Goal: Communication & Community: Participate in discussion

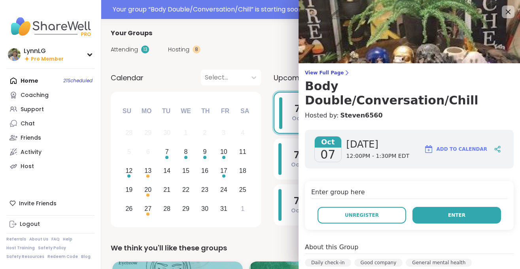
click at [435, 207] on button "Enter" at bounding box center [456, 215] width 89 height 17
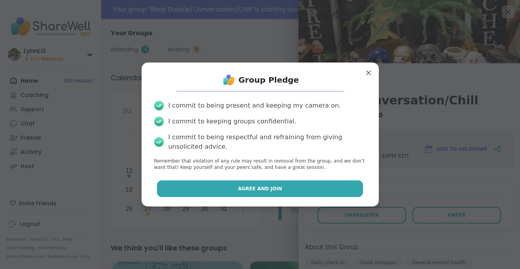
click at [257, 188] on span "Agree and Join" at bounding box center [260, 188] width 44 height 7
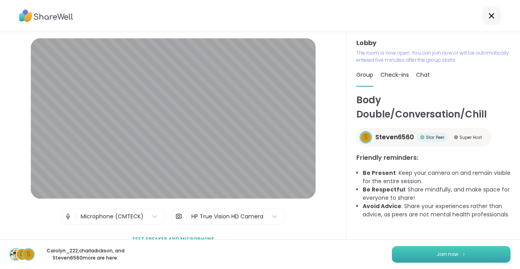
click at [428, 256] on button "Join now" at bounding box center [451, 254] width 119 height 17
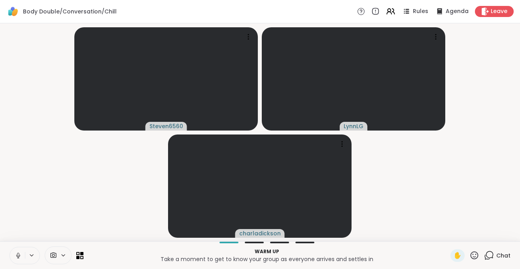
click at [19, 261] on button at bounding box center [17, 255] width 15 height 17
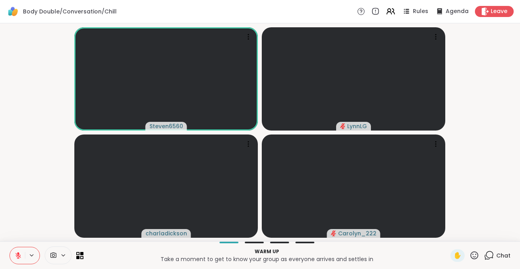
click at [18, 259] on icon at bounding box center [18, 255] width 7 height 7
click at [20, 257] on icon at bounding box center [18, 255] width 7 height 7
click at [20, 257] on icon at bounding box center [18, 256] width 6 height 6
drag, startPoint x: 18, startPoint y: 256, endPoint x: 20, endPoint y: 248, distance: 8.5
click at [19, 255] on icon at bounding box center [18, 255] width 7 height 7
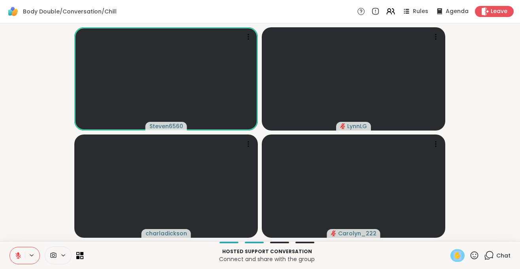
click at [458, 258] on span "✋" at bounding box center [458, 255] width 8 height 9
click at [17, 255] on icon at bounding box center [18, 255] width 7 height 7
click at [454, 256] on span "✋" at bounding box center [458, 255] width 8 height 9
drag, startPoint x: 20, startPoint y: 258, endPoint x: 22, endPoint y: 265, distance: 6.9
click at [20, 259] on icon at bounding box center [18, 255] width 7 height 7
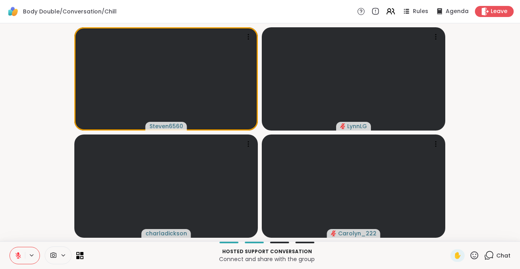
click at [17, 257] on icon at bounding box center [18, 256] width 6 height 6
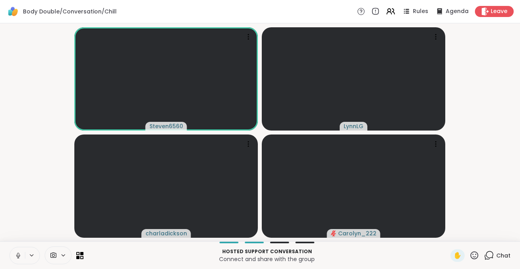
click at [23, 257] on button at bounding box center [17, 255] width 15 height 17
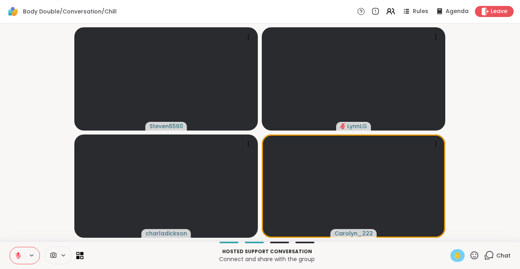
click at [454, 255] on div "✋" at bounding box center [457, 255] width 14 height 13
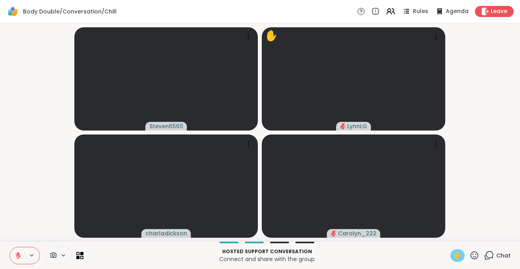
click at [20, 261] on button at bounding box center [17, 255] width 15 height 17
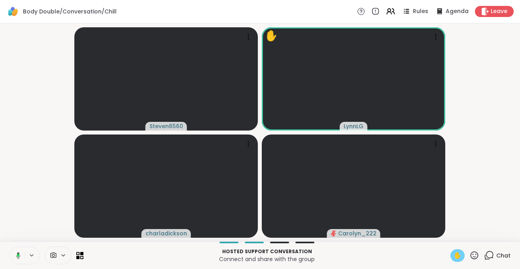
click at [456, 256] on span "✋" at bounding box center [458, 255] width 8 height 9
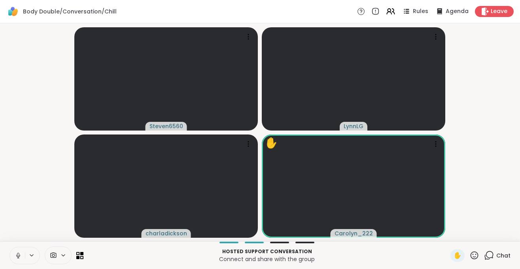
click at [15, 257] on icon at bounding box center [18, 255] width 7 height 7
click at [19, 259] on button at bounding box center [17, 255] width 15 height 17
click at [457, 255] on span "✋" at bounding box center [458, 255] width 8 height 9
click at [506, 255] on span "Chat" at bounding box center [503, 256] width 14 height 8
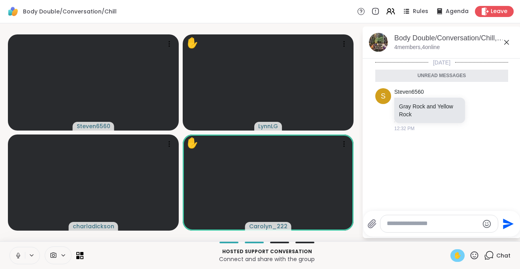
click at [458, 256] on span "✋" at bounding box center [458, 255] width 8 height 9
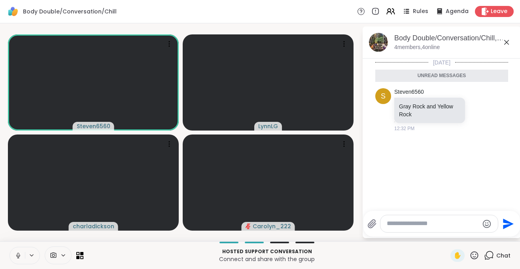
click at [17, 257] on icon at bounding box center [18, 255] width 4 height 2
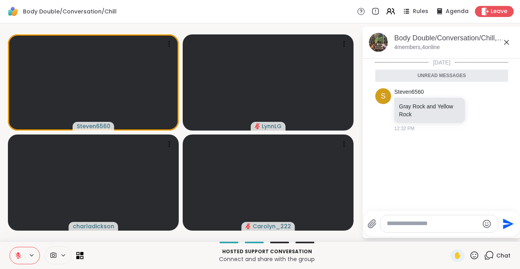
click at [20, 260] on button at bounding box center [17, 255] width 15 height 17
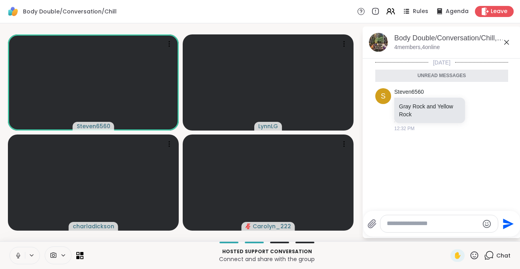
click at [22, 256] on button at bounding box center [17, 255] width 15 height 17
click at [18, 258] on icon at bounding box center [18, 256] width 6 height 6
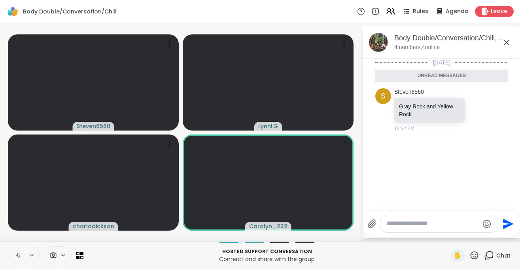
click at [16, 255] on icon at bounding box center [18, 255] width 7 height 7
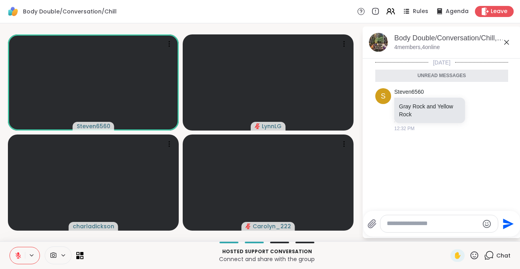
click at [17, 257] on icon at bounding box center [18, 255] width 7 height 7
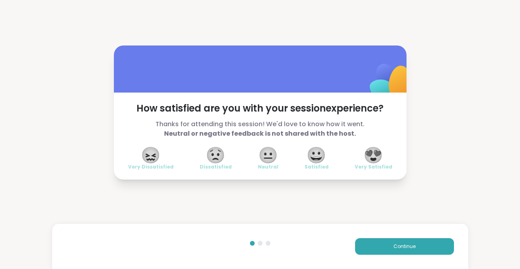
click at [376, 154] on span "😍" at bounding box center [373, 155] width 20 height 14
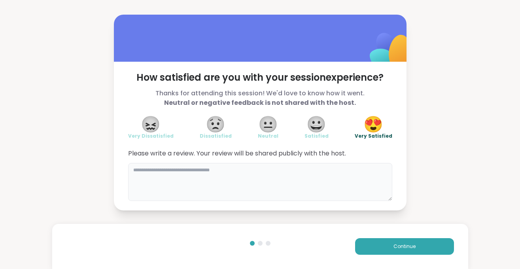
click at [218, 174] on textarea at bounding box center [260, 182] width 264 height 38
type textarea "*"
click at [164, 171] on textarea "**********" at bounding box center [260, 182] width 264 height 38
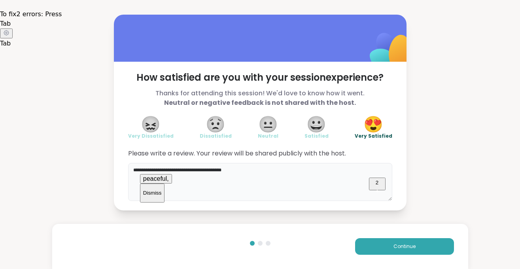
click at [164, 182] on span "peaceful" at bounding box center [155, 178] width 24 height 7
click at [137, 182] on span "Nice" at bounding box center [138, 178] width 13 height 7
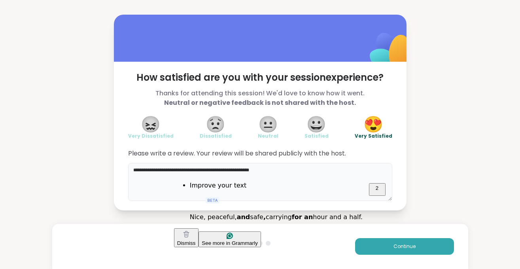
click at [191, 194] on html "**********" at bounding box center [260, 134] width 520 height 269
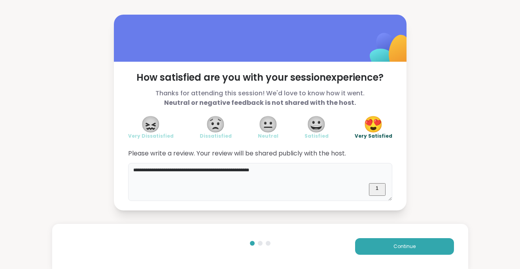
click at [297, 174] on textarea "**********" at bounding box center [260, 182] width 264 height 38
click at [157, 193] on html "**********" at bounding box center [260, 134] width 520 height 269
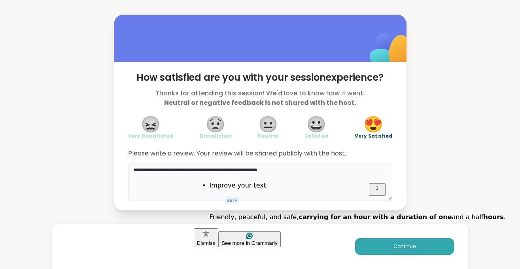
click at [180, 178] on textarea "**********" at bounding box center [260, 182] width 264 height 38
drag, startPoint x: 201, startPoint y: 171, endPoint x: 309, endPoint y: 183, distance: 109.4
click at [309, 183] on textarea "**********" at bounding box center [260, 182] width 264 height 38
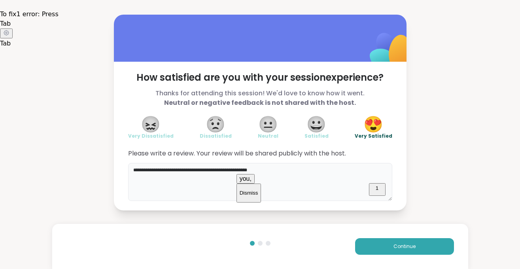
click at [246, 172] on textarea "**********" at bounding box center [260, 182] width 264 height 38
click at [246, 171] on textarea "**********" at bounding box center [260, 182] width 264 height 38
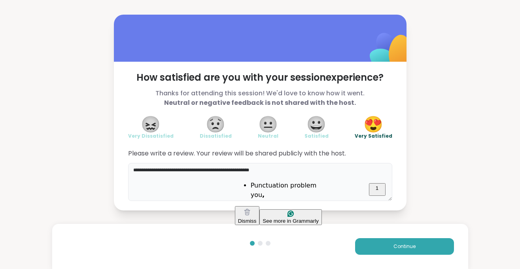
click at [250, 189] on html "**********" at bounding box center [260, 134] width 520 height 269
click at [431, 204] on div "**********" at bounding box center [260, 112] width 520 height 225
click at [199, 170] on textarea "**********" at bounding box center [260, 182] width 264 height 38
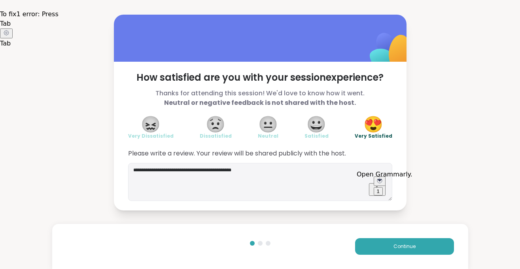
click at [380, 189] on div "1" at bounding box center [378, 191] width 3 height 6
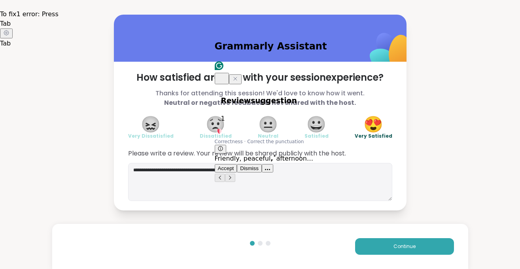
click at [234, 165] on span "Accept" at bounding box center [226, 168] width 16 height 6
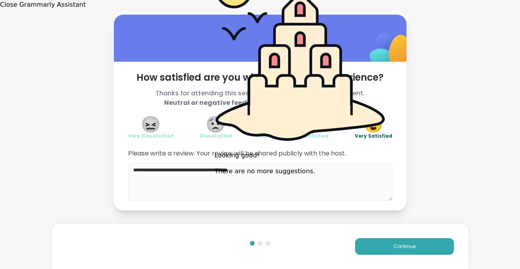
type textarea "**********"
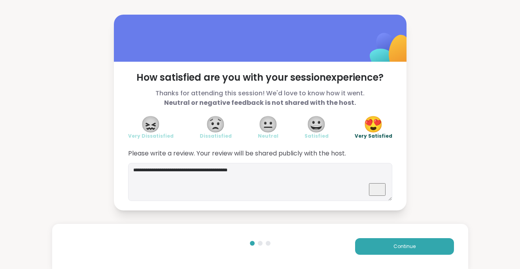
click at [439, 177] on div "**********" at bounding box center [260, 112] width 520 height 225
click at [413, 246] on span "Continue" at bounding box center [405, 246] width 22 height 7
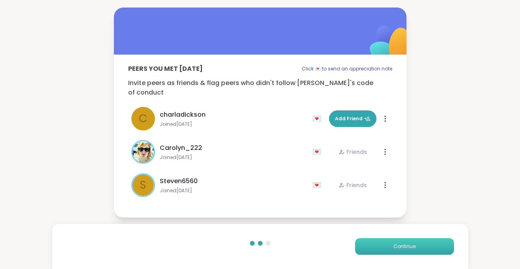
click at [394, 241] on button "Continue" at bounding box center [404, 246] width 99 height 17
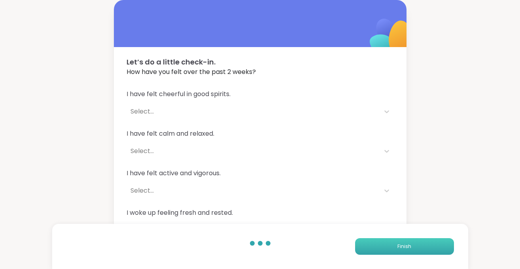
click at [394, 241] on button "Finish" at bounding box center [404, 246] width 99 height 17
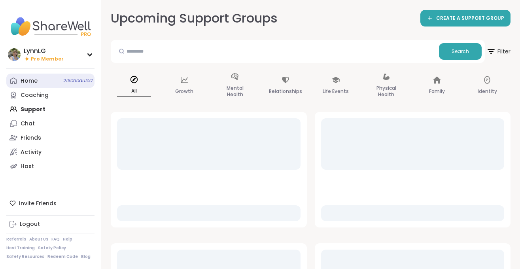
click at [77, 79] on span "21 Scheduled" at bounding box center [77, 81] width 29 height 6
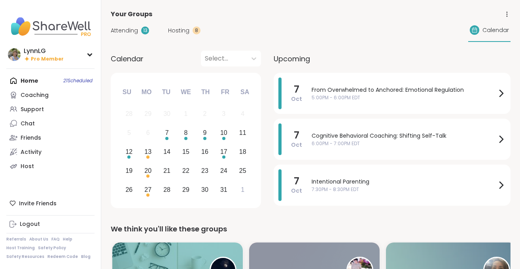
click at [65, 81] on div "Home 21 Scheduled Coaching Support Chat Friends Activity Host" at bounding box center [50, 124] width 88 height 100
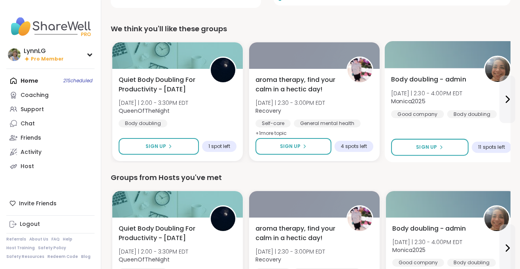
scroll to position [201, 0]
click at [443, 127] on div "Body doubling - admin [DATE] | 2:30 - 4:00PM EDT Monica2025 Good company Body d…" at bounding box center [451, 115] width 133 height 94
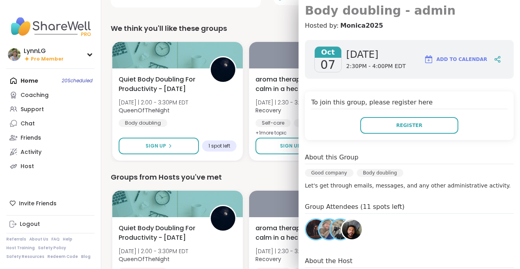
scroll to position [0, 0]
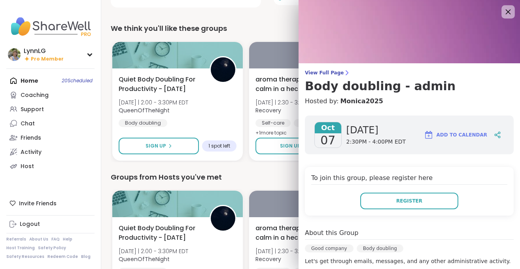
click at [509, 8] on icon at bounding box center [508, 12] width 10 height 10
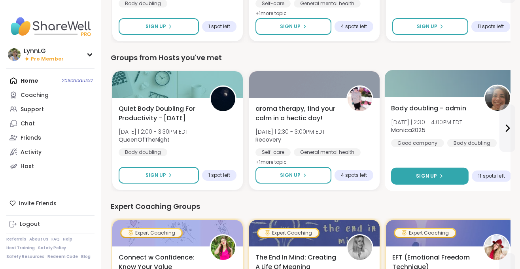
scroll to position [320, 0]
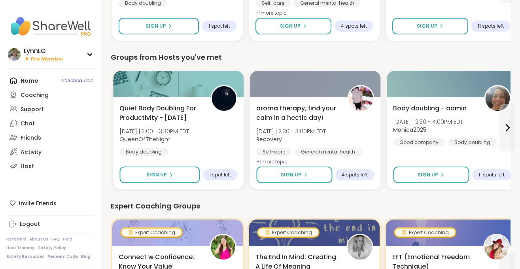
drag, startPoint x: 433, startPoint y: 175, endPoint x: 434, endPoint y: 205, distance: 30.1
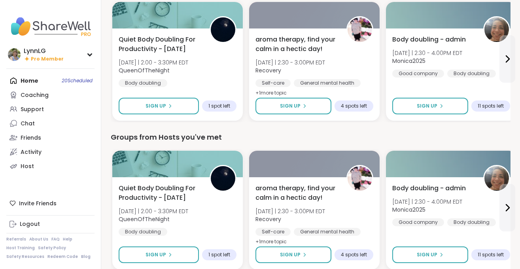
scroll to position [240, 0]
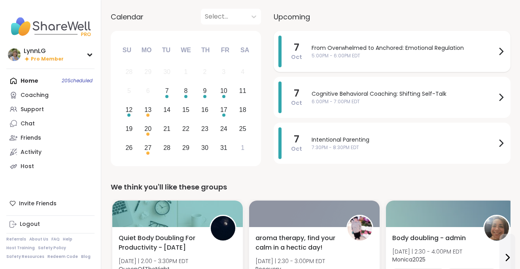
click at [395, 53] on span "5:00PM - 6:00PM EDT" at bounding box center [404, 55] width 185 height 7
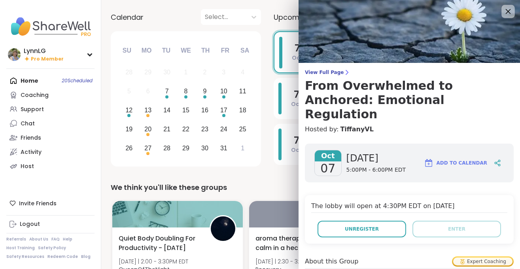
scroll to position [0, 0]
click at [510, 14] on icon at bounding box center [508, 12] width 10 height 10
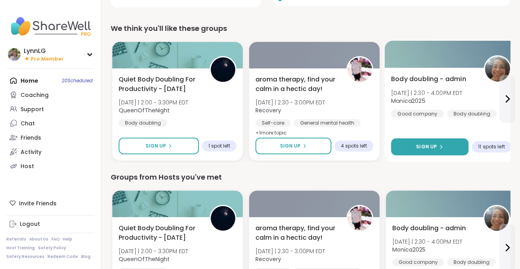
scroll to position [201, 0]
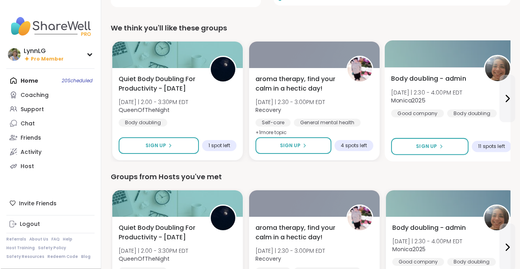
click at [458, 120] on div "Body doubling - admin [DATE] | 2:30 - 4:00PM EDT Monica2025 Good company Body d…" at bounding box center [451, 114] width 133 height 94
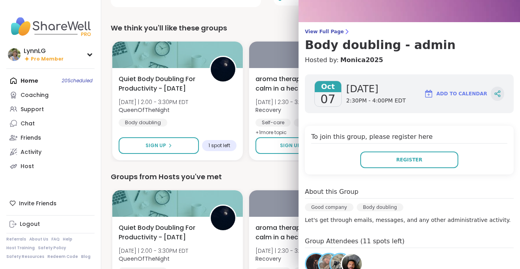
scroll to position [0, 0]
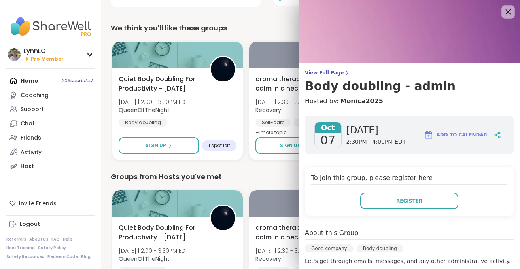
click at [507, 10] on icon at bounding box center [508, 11] width 5 height 5
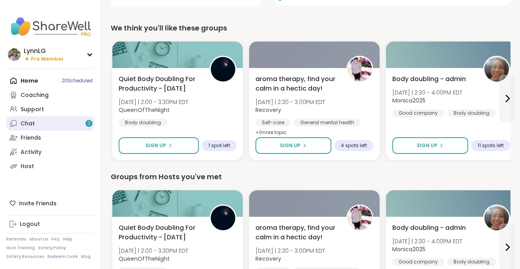
click at [44, 124] on link "Chat 1" at bounding box center [50, 123] width 88 height 14
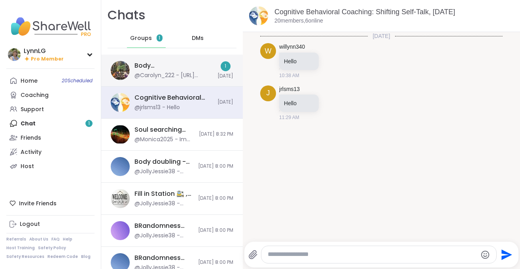
click at [199, 62] on div "Body Double/Conversation/Chill, [DATE]" at bounding box center [173, 65] width 78 height 9
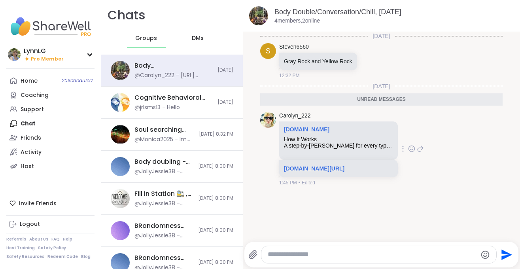
click at [335, 170] on link "[DOMAIN_NAME][URL]" at bounding box center [314, 168] width 61 height 6
click at [67, 113] on link "Support" at bounding box center [50, 109] width 88 height 14
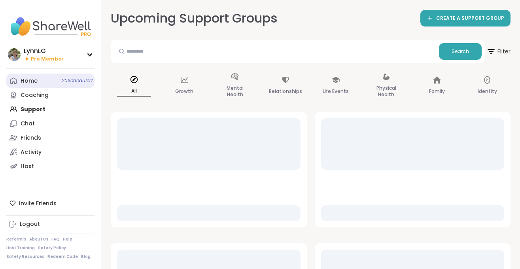
click at [62, 81] on span "20 Scheduled" at bounding box center [77, 81] width 31 height 6
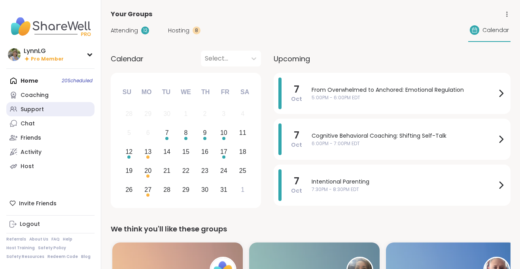
click at [47, 108] on link "Support" at bounding box center [50, 109] width 88 height 14
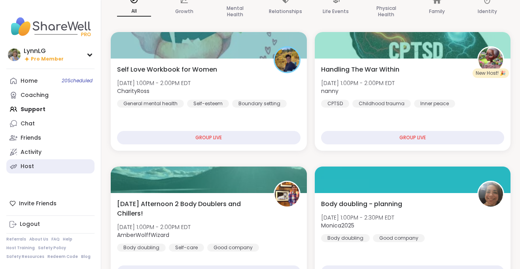
scroll to position [80, 0]
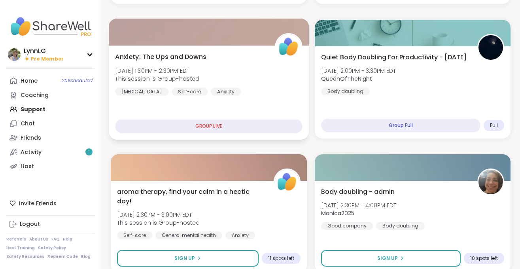
scroll to position [361, 0]
click at [251, 75] on div "Anxiety: The Ups and Downs Tue, Oct 07 | 1:30PM - 2:30PM EDT This session is Gr…" at bounding box center [208, 73] width 187 height 44
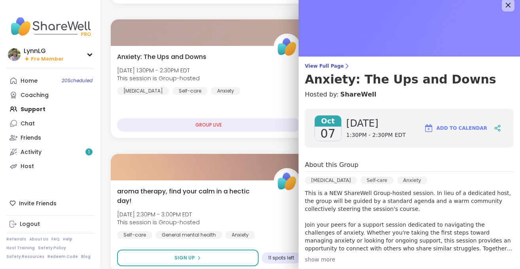
scroll to position [0, 0]
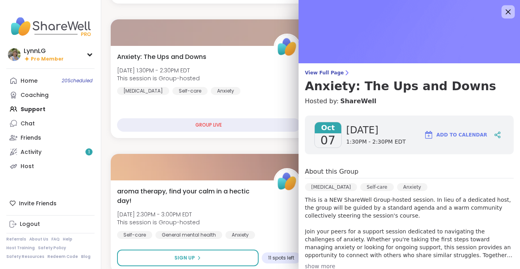
click at [510, 13] on icon at bounding box center [508, 12] width 10 height 10
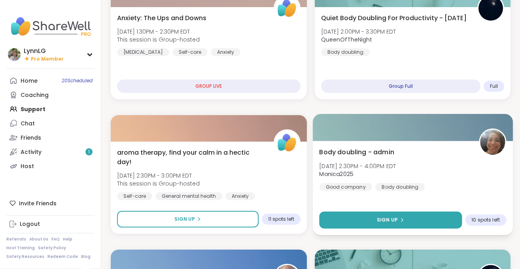
scroll to position [401, 0]
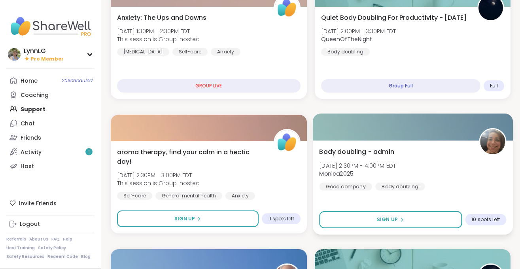
click at [450, 186] on div "Body doubling - admin Tue, Oct 07 | 2:30PM - 4:00PM EDT Monica2025 Good company…" at bounding box center [412, 169] width 187 height 44
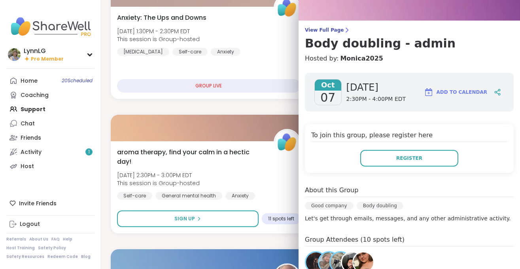
scroll to position [120, 0]
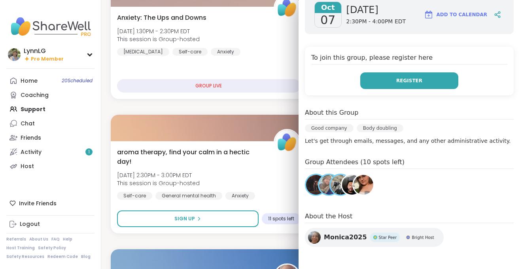
click at [409, 87] on button "Register" at bounding box center [409, 80] width 98 height 17
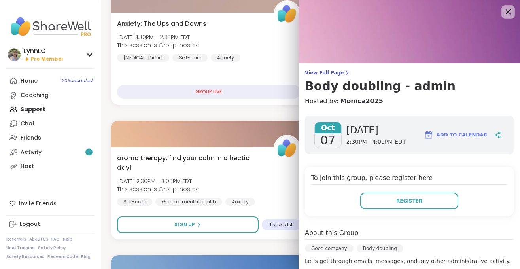
scroll to position [394, 0]
click at [509, 9] on icon at bounding box center [508, 12] width 10 height 10
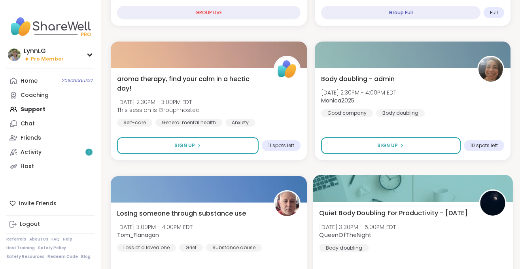
scroll to position [474, 0]
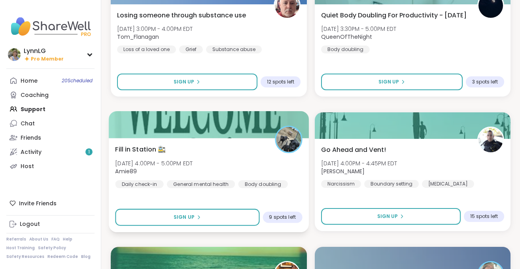
click at [223, 166] on div "Fill in Station 🚉 Tue, Oct 07 | 4:00PM - 5:00PM EDT Amie89 Daily check-in Gener…" at bounding box center [208, 166] width 187 height 44
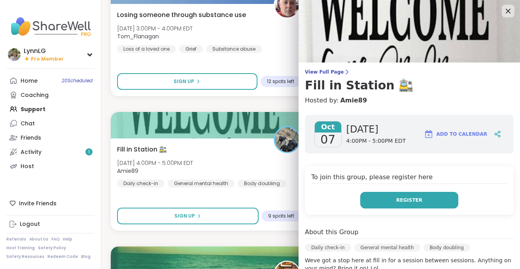
scroll to position [1, 0]
click at [414, 199] on span "Register" at bounding box center [409, 199] width 26 height 7
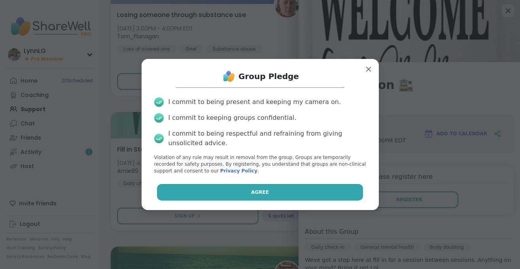
click at [236, 192] on button "Agree" at bounding box center [260, 192] width 206 height 17
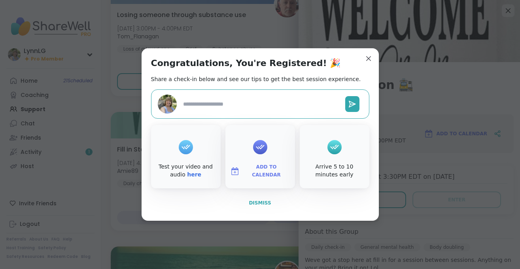
click at [259, 201] on span "Dismiss" at bounding box center [260, 203] width 22 height 6
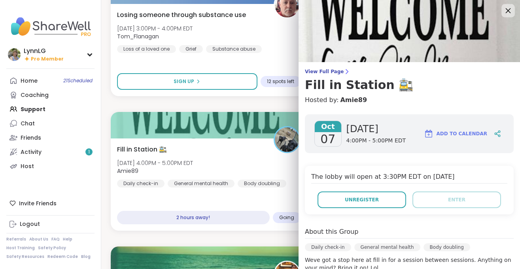
click at [503, 11] on icon at bounding box center [508, 11] width 10 height 10
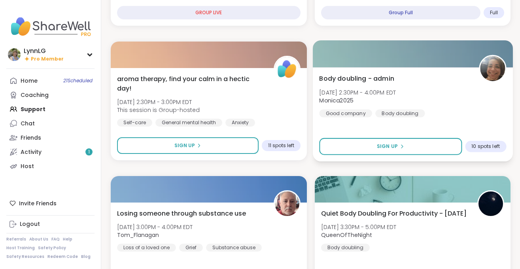
scroll to position [472, 0]
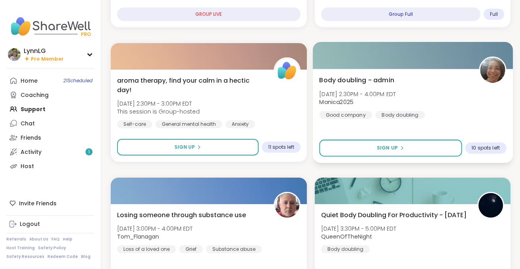
click at [438, 93] on div "Body doubling - admin Tue, Oct 07 | 2:30PM - 4:00PM EDT Monica2025 Good company…" at bounding box center [412, 97] width 187 height 44
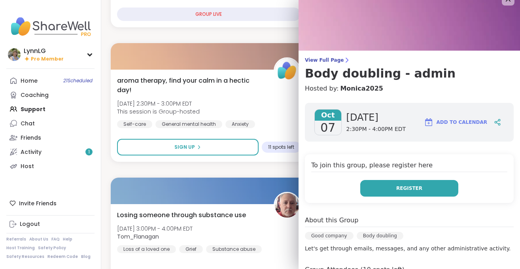
scroll to position [0, 0]
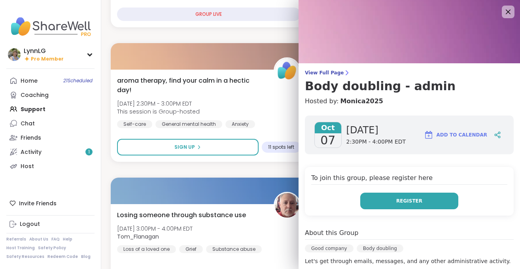
click at [407, 199] on span "Register" at bounding box center [409, 200] width 26 height 7
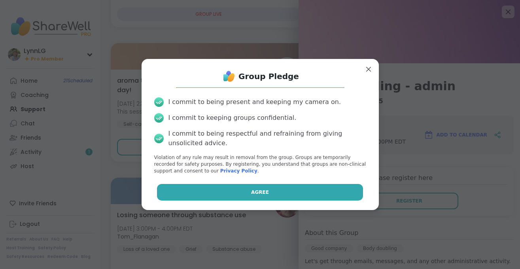
click at [239, 191] on button "Agree" at bounding box center [260, 192] width 206 height 17
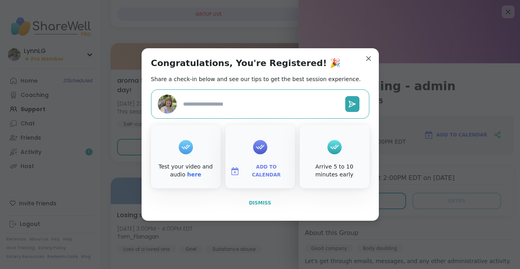
type textarea "*"
click at [266, 204] on span "Dismiss" at bounding box center [260, 203] width 22 height 6
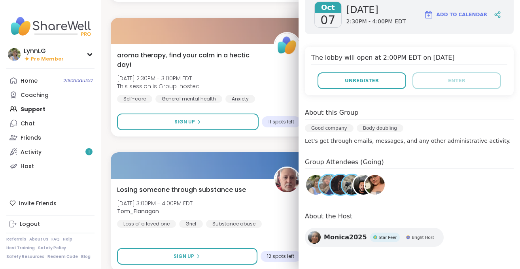
scroll to position [498, 0]
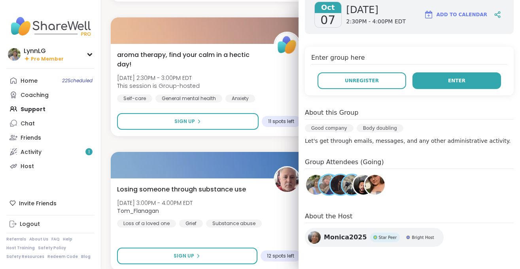
click at [465, 78] on button "Enter" at bounding box center [456, 80] width 89 height 17
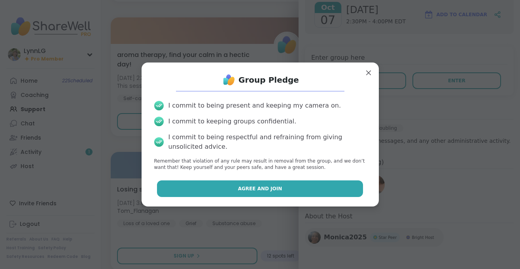
click at [263, 189] on span "Agree and Join" at bounding box center [260, 188] width 44 height 7
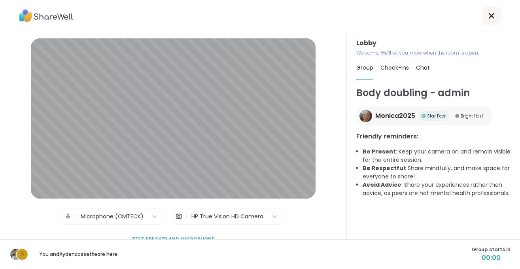
click at [392, 154] on b "Be Present" at bounding box center [379, 152] width 33 height 8
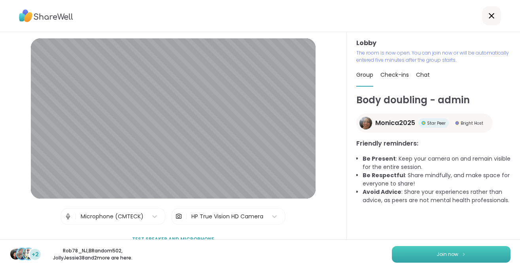
click at [443, 255] on span "Join now" at bounding box center [448, 254] width 22 height 7
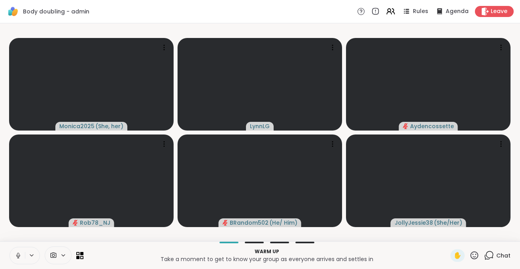
click at [14, 259] on button at bounding box center [17, 255] width 15 height 17
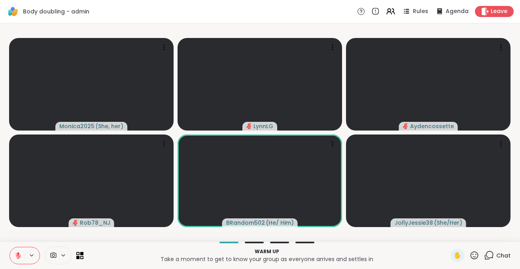
click at [19, 260] on button at bounding box center [17, 255] width 15 height 17
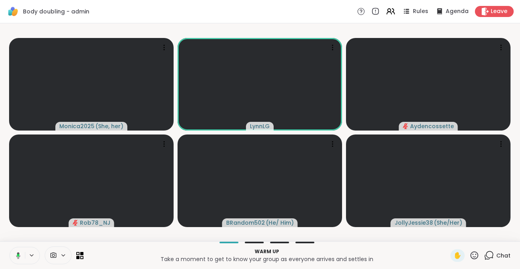
click at [21, 260] on button at bounding box center [17, 255] width 16 height 17
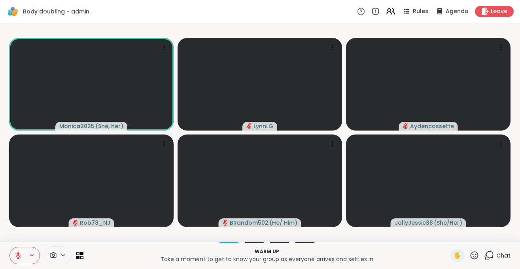
click at [506, 251] on div "Chat" at bounding box center [497, 255] width 26 height 13
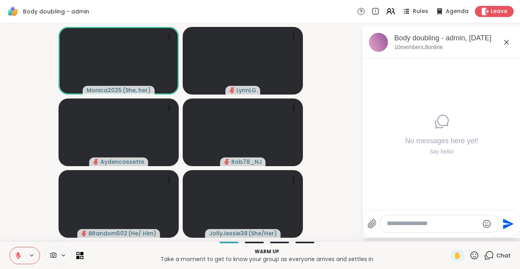
click at [449, 223] on textarea "Type your message" at bounding box center [433, 223] width 92 height 8
type textarea "***"
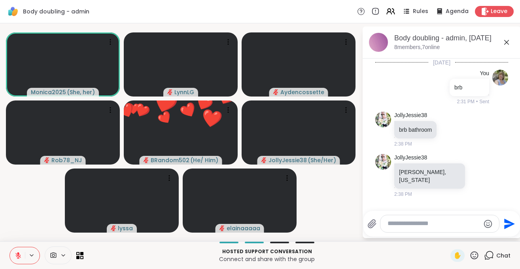
click at [23, 257] on button at bounding box center [17, 255] width 15 height 17
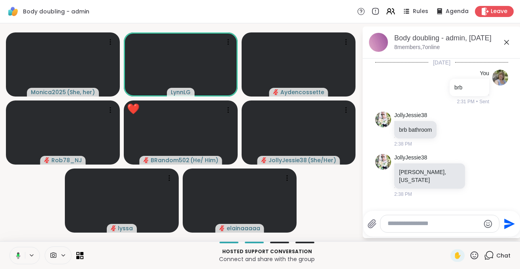
click at [16, 258] on icon at bounding box center [16, 255] width 7 height 7
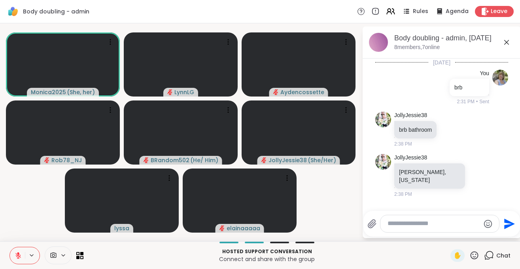
scroll to position [29, 0]
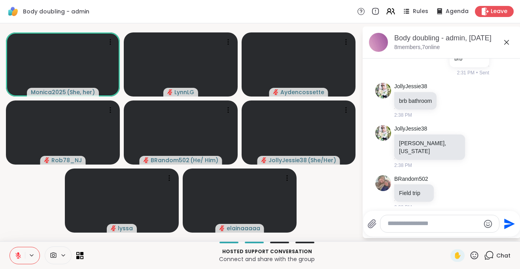
click at [17, 261] on button at bounding box center [17, 255] width 15 height 17
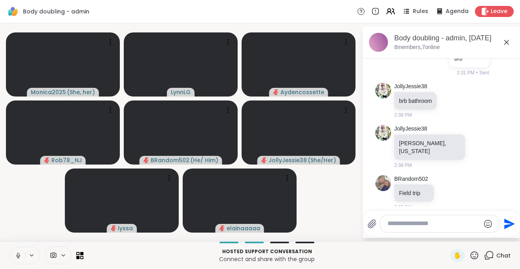
click at [16, 255] on icon at bounding box center [18, 255] width 7 height 7
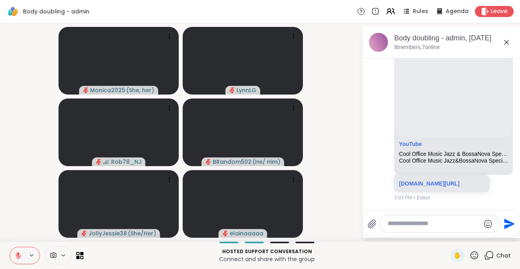
scroll to position [1071, 0]
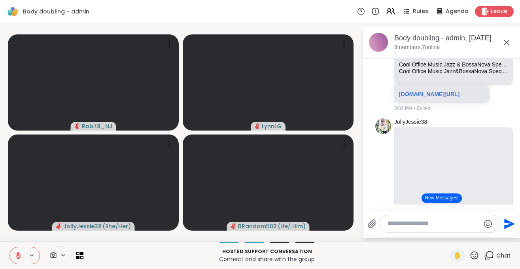
click at [411, 222] on textarea "Type your message" at bounding box center [434, 223] width 92 height 8
click at [406, 225] on textarea "Type your message" at bounding box center [434, 223] width 92 height 8
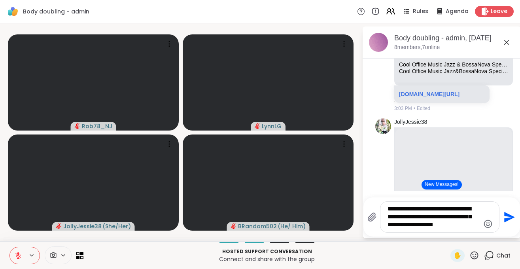
click at [390, 207] on textarea "**********" at bounding box center [434, 217] width 92 height 24
type textarea "**********"
click at [508, 218] on icon "Send" at bounding box center [509, 217] width 11 height 11
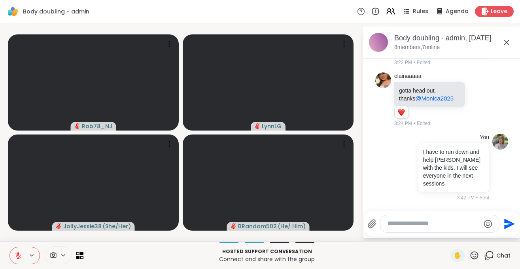
scroll to position [3357, 0]
